Goal: Information Seeking & Learning: Learn about a topic

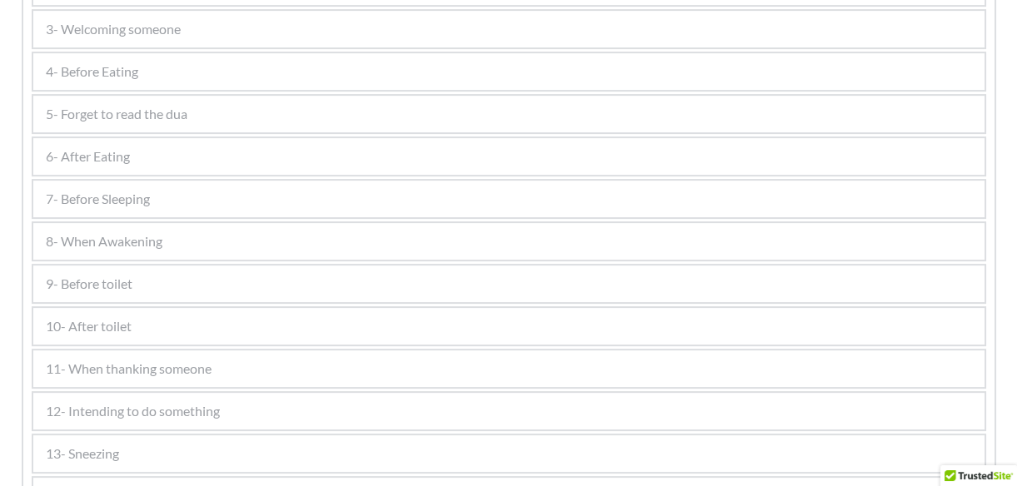
scroll to position [1026, 0]
click at [145, 317] on div "10- After toilet" at bounding box center [508, 325] width 951 height 37
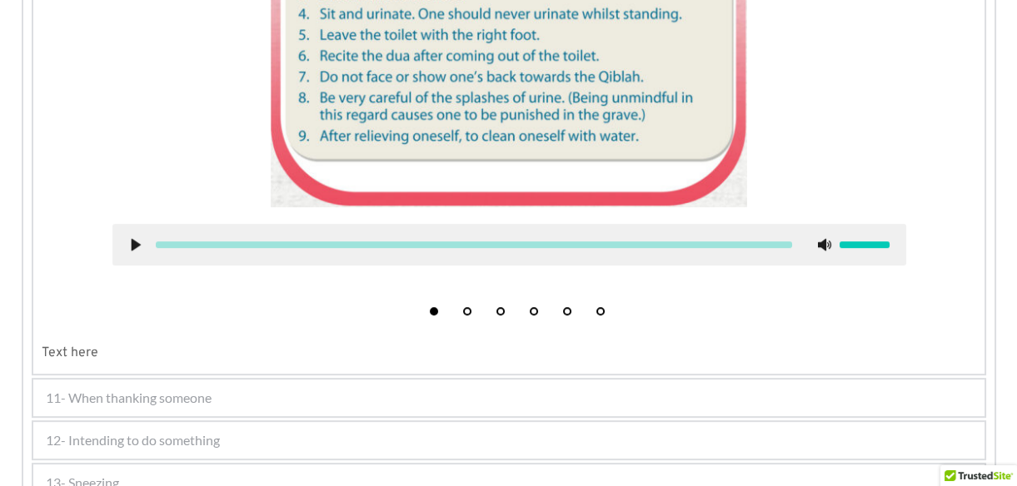
scroll to position [1273, 0]
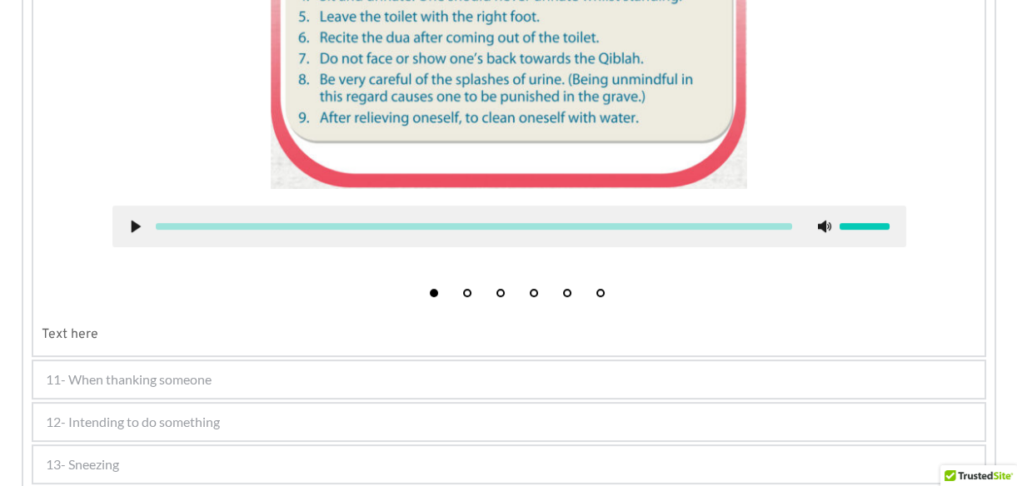
click at [491, 385] on div "11- When thanking someone" at bounding box center [508, 379] width 951 height 37
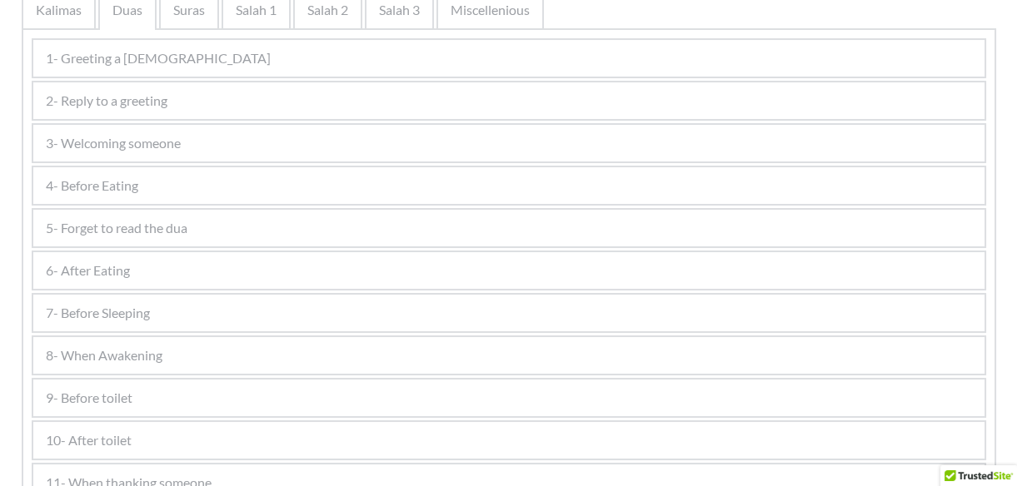
scroll to position [366, 0]
click at [416, 422] on div "10- After toilet" at bounding box center [508, 440] width 951 height 37
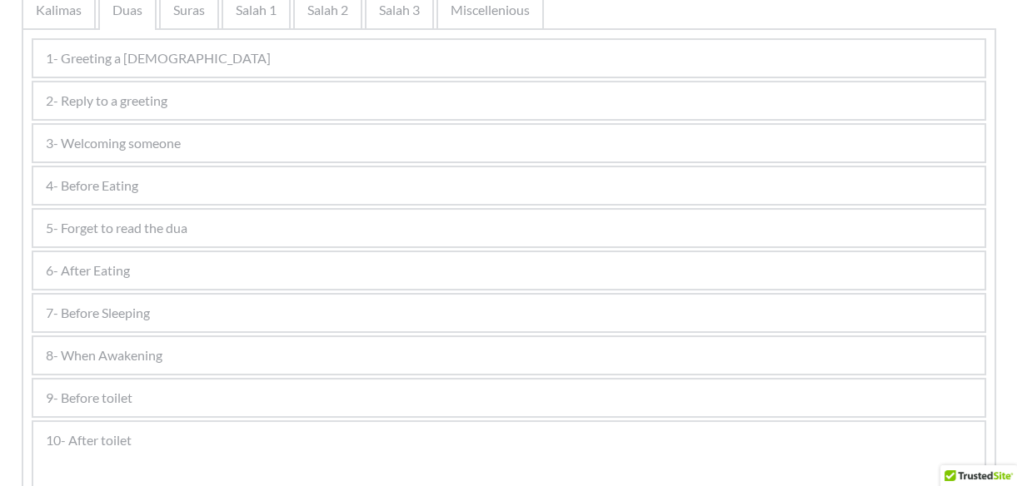
click at [427, 450] on div "10- After toilet" at bounding box center [508, 440] width 951 height 37
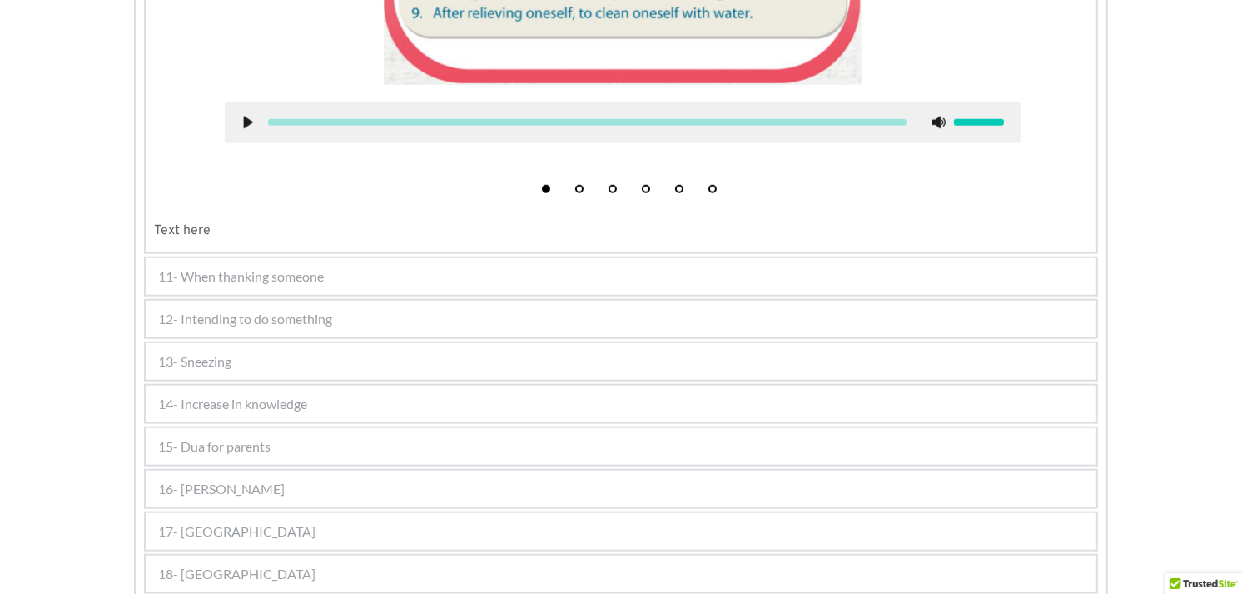
scroll to position [1405, 0]
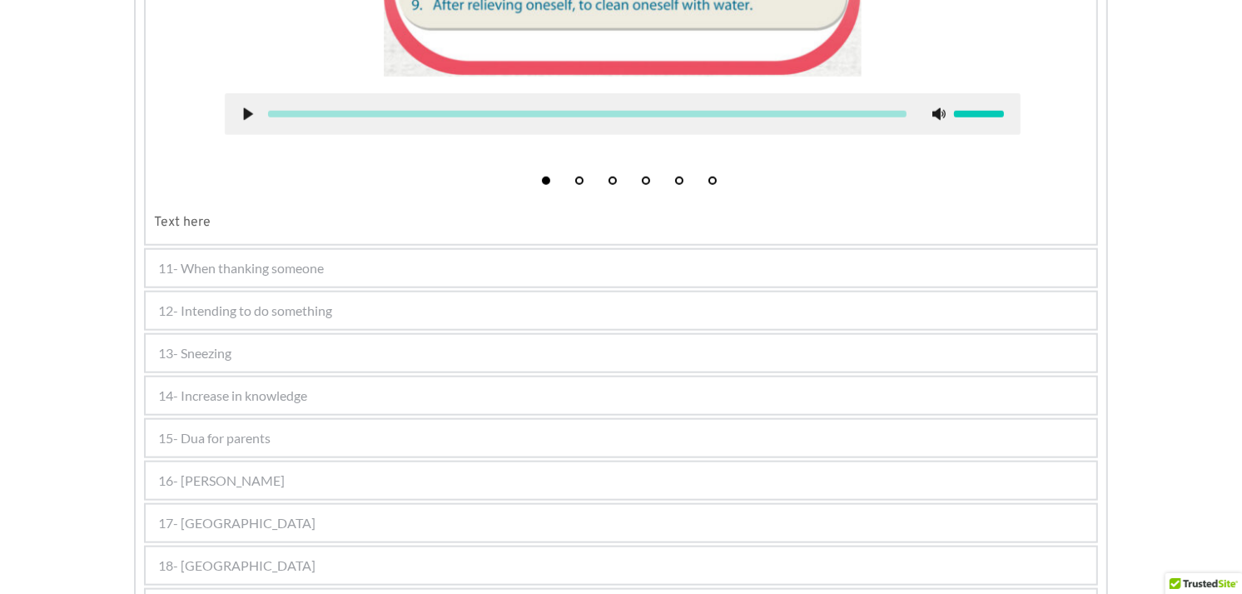
click at [455, 265] on div "11- When thanking someone" at bounding box center [621, 268] width 951 height 37
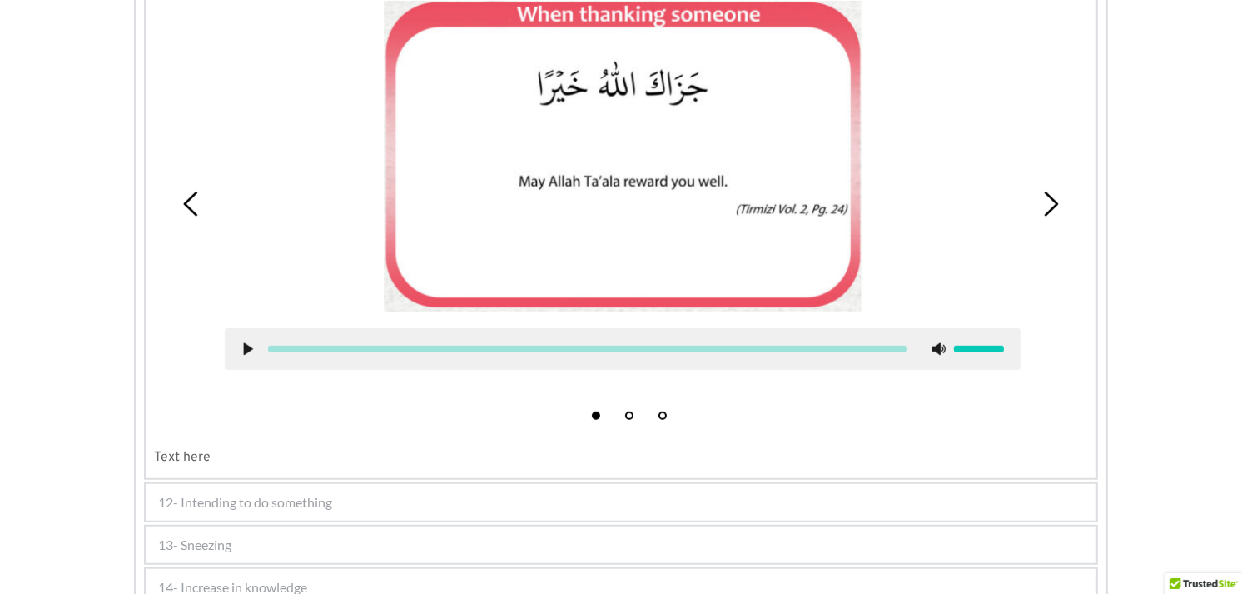
scroll to position [899, 0]
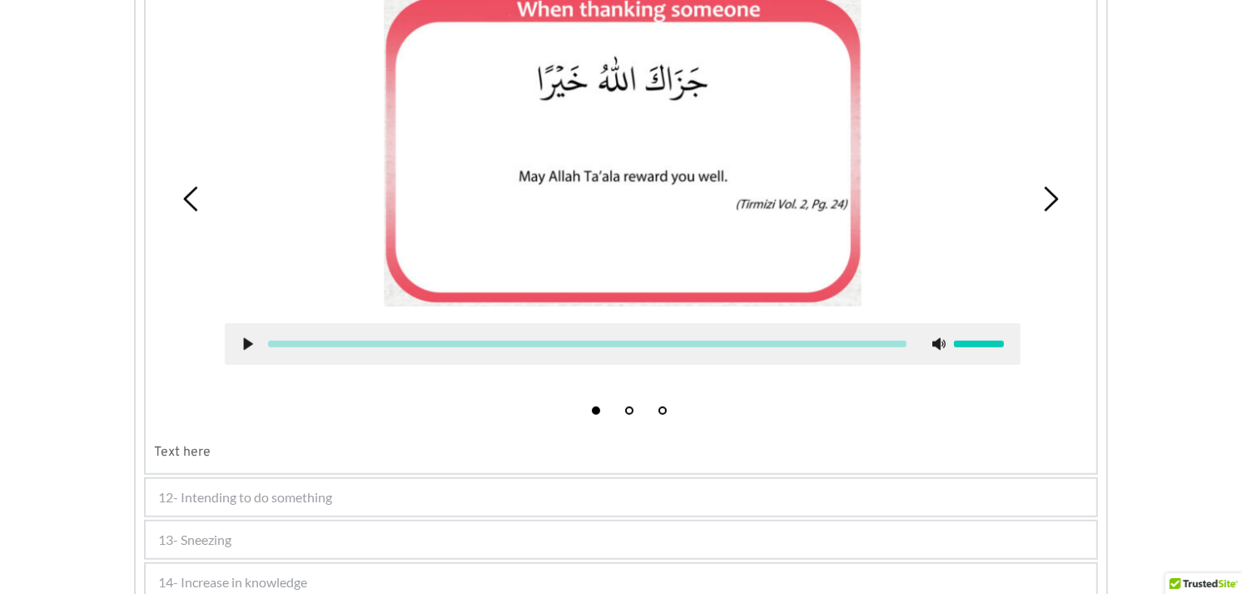
click at [377, 485] on div "12- Intending to do something" at bounding box center [621, 497] width 951 height 37
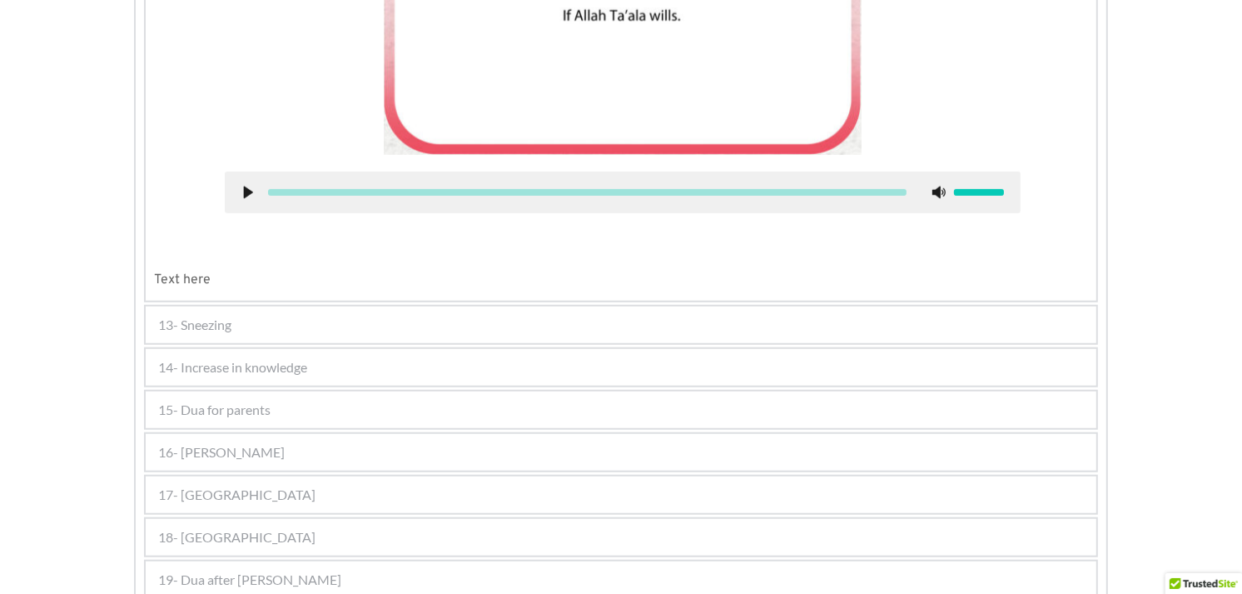
scroll to position [1092, 0]
click at [625, 308] on div "13- Sneezing" at bounding box center [621, 325] width 951 height 37
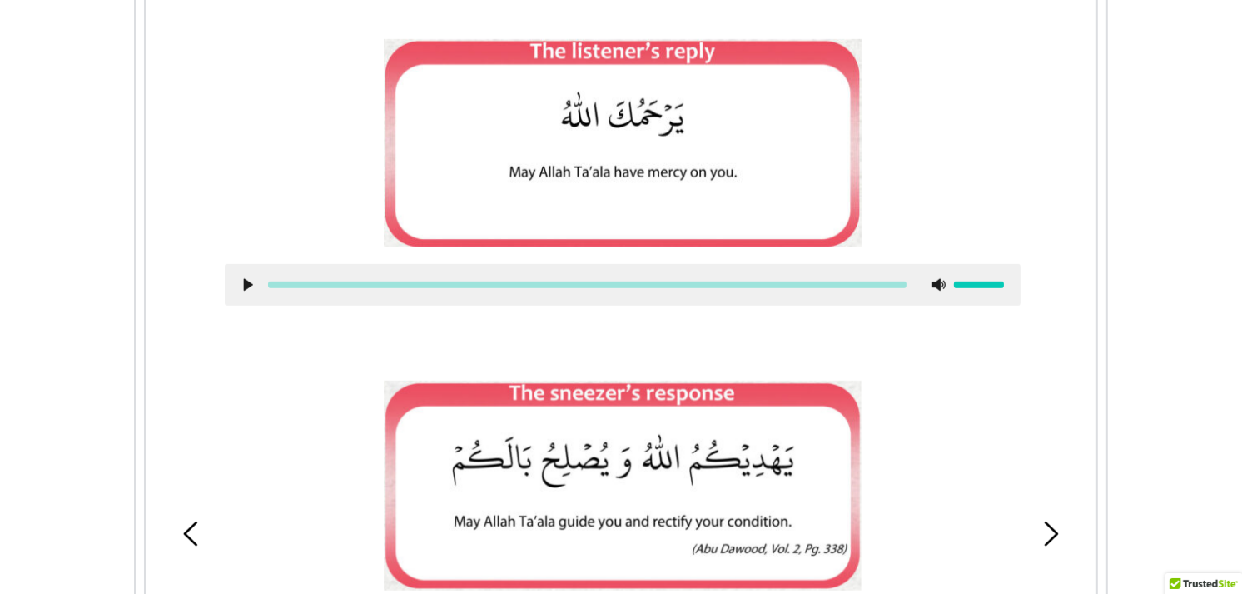
scroll to position [1247, 0]
